Goal: Task Accomplishment & Management: Use online tool/utility

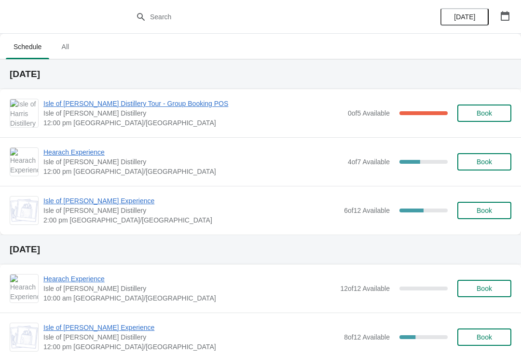
click at [69, 114] on span "Isle of [PERSON_NAME] Distillery" at bounding box center [192, 114] width 299 height 10
click at [66, 108] on span "Isle of [PERSON_NAME] Distillery Tour - Group Booking POS" at bounding box center [192, 104] width 299 height 10
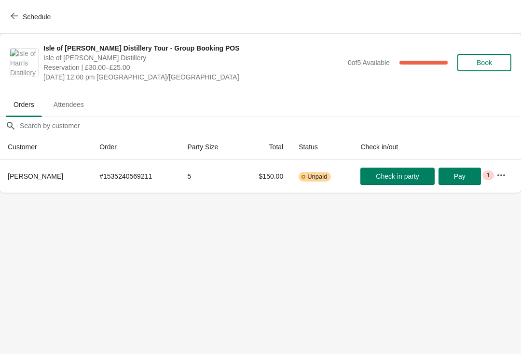
click at [24, 13] on span "Schedule" at bounding box center [37, 17] width 28 height 8
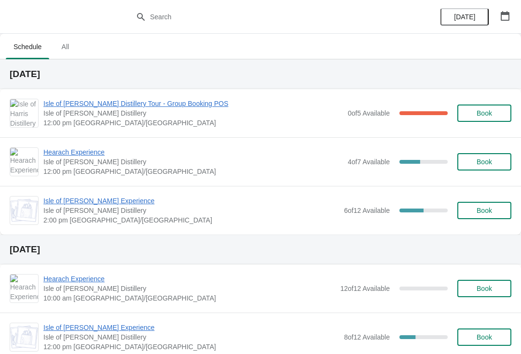
click at [70, 155] on span "Hearach Experience" at bounding box center [192, 153] width 299 height 10
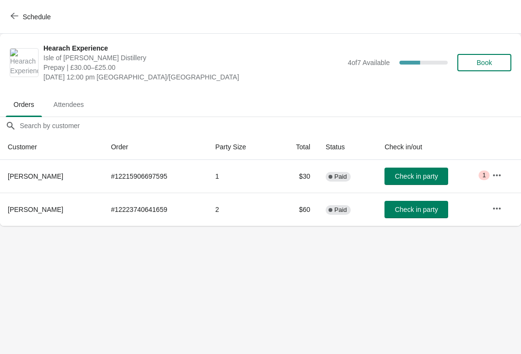
click at [22, 20] on span "Schedule" at bounding box center [32, 16] width 38 height 9
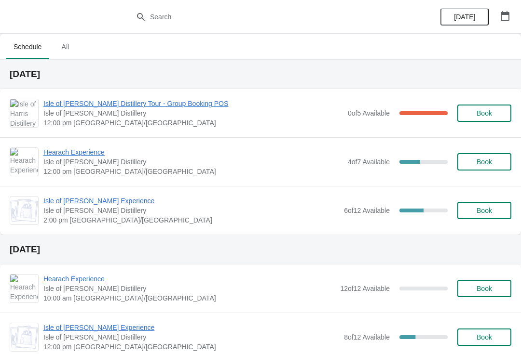
click at [86, 150] on span "Hearach Experience" at bounding box center [192, 153] width 299 height 10
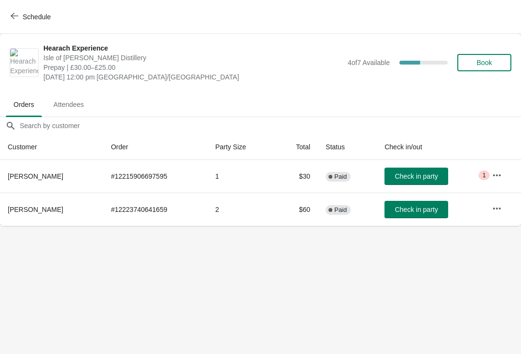
click at [425, 176] on span "Check in party" at bounding box center [415, 177] width 43 height 8
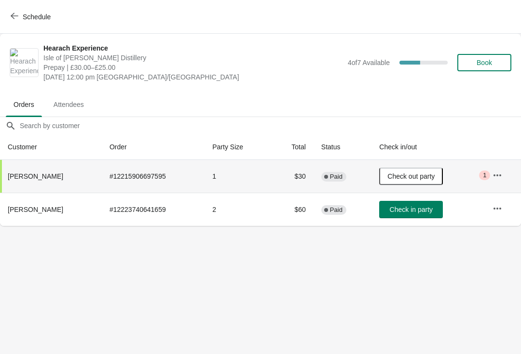
click at [18, 11] on button "Schedule" at bounding box center [32, 16] width 54 height 17
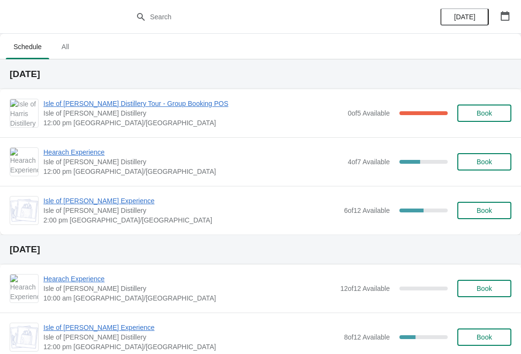
click at [97, 101] on span "Isle of [PERSON_NAME] Distillery Tour - Group Booking POS" at bounding box center [192, 104] width 299 height 10
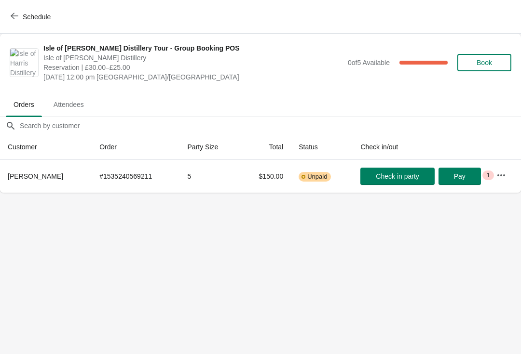
click at [14, 21] on span "button" at bounding box center [15, 16] width 8 height 9
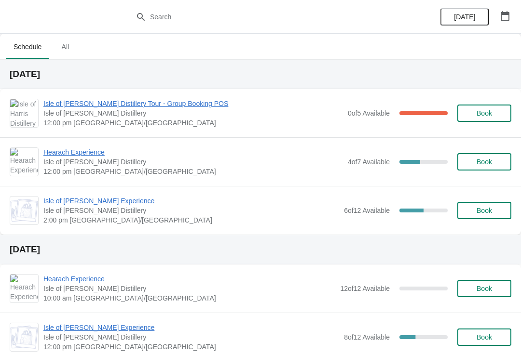
click at [86, 107] on span "Isle of [PERSON_NAME] Distillery Tour - Group Booking POS" at bounding box center [192, 104] width 299 height 10
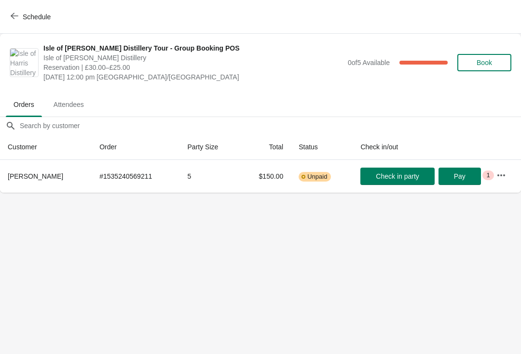
click at [403, 176] on span "Check in party" at bounding box center [397, 177] width 43 height 8
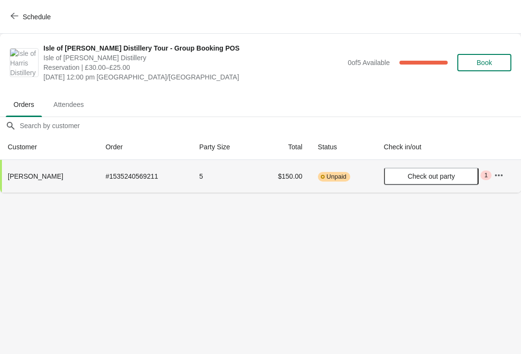
click at [16, 13] on icon "button" at bounding box center [15, 16] width 8 height 8
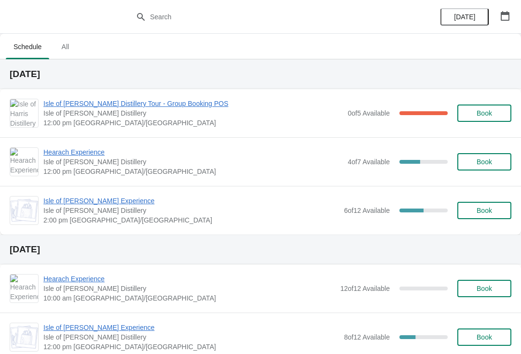
click at [92, 164] on span "Isle of [PERSON_NAME] Distillery" at bounding box center [192, 162] width 299 height 10
click at [85, 153] on span "Hearach Experience" at bounding box center [192, 153] width 299 height 10
click at [81, 150] on span "Hearach Experience" at bounding box center [192, 153] width 299 height 10
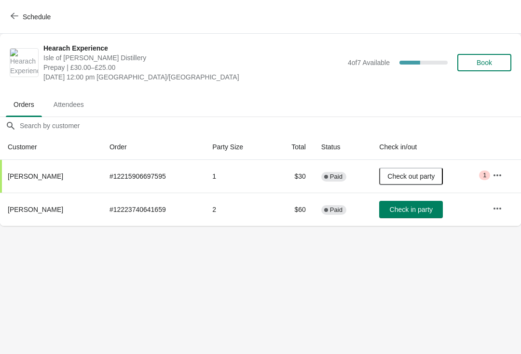
click at [414, 213] on span "Check in party" at bounding box center [411, 210] width 43 height 8
